Goal: Check status: Check status

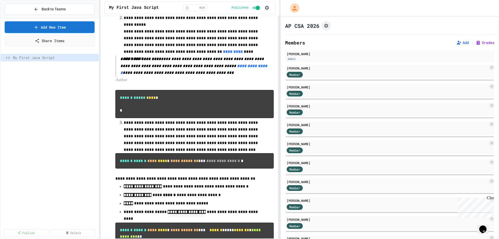
scroll to position [130, 0]
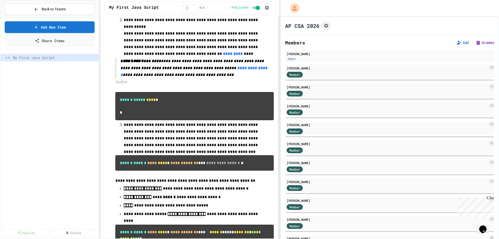
click at [476, 43] on button "Grades" at bounding box center [484, 42] width 19 height 5
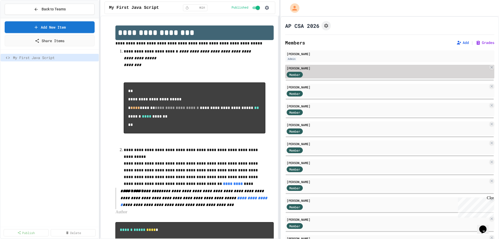
click at [307, 73] on div "Member" at bounding box center [299, 74] width 26 height 6
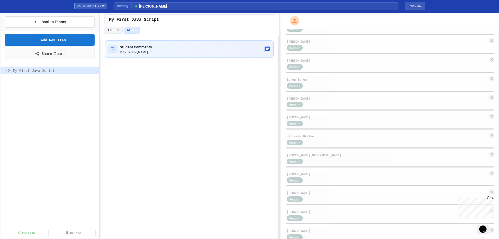
scroll to position [265, 0]
